Goal: Find specific page/section: Find specific page/section

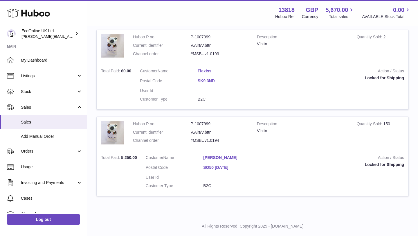
scroll to position [552, 0]
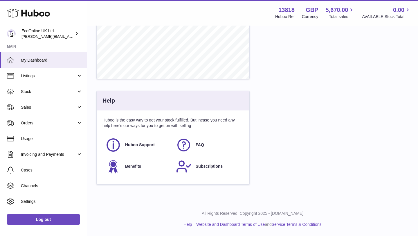
scroll to position [256, 0]
click at [39, 103] on link "Sales" at bounding box center [43, 107] width 87 height 16
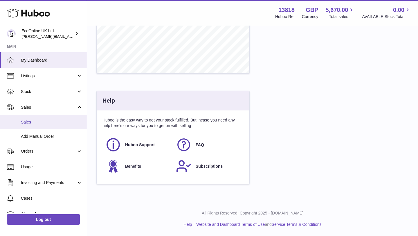
click at [40, 122] on span "Sales" at bounding box center [52, 122] width 62 height 6
